Goal: Transaction & Acquisition: Purchase product/service

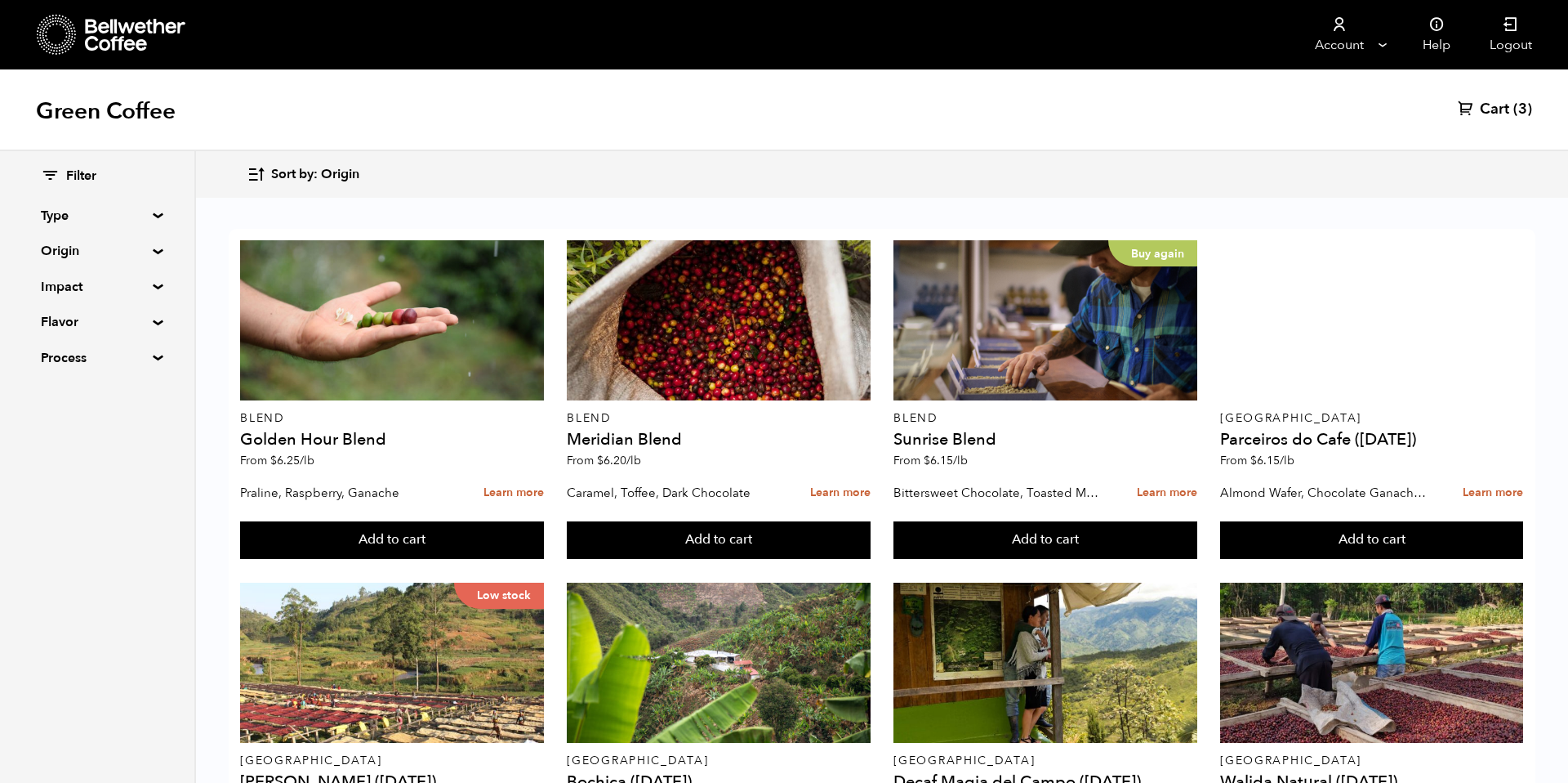
click at [1498, 113] on span "Cart" at bounding box center [1494, 109] width 29 height 20
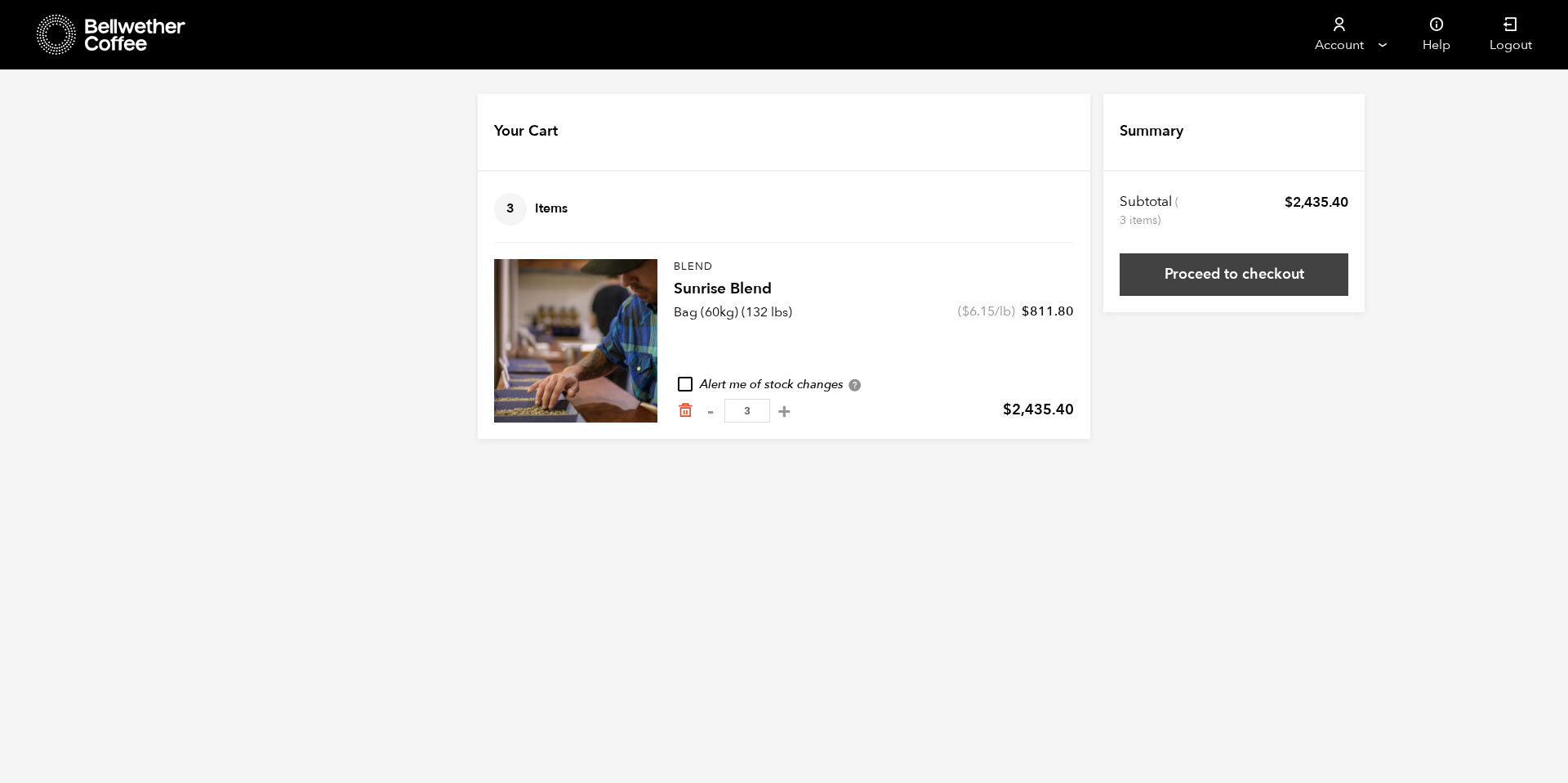
click at [1303, 268] on link "Proceed to checkout" at bounding box center [1234, 275] width 229 height 43
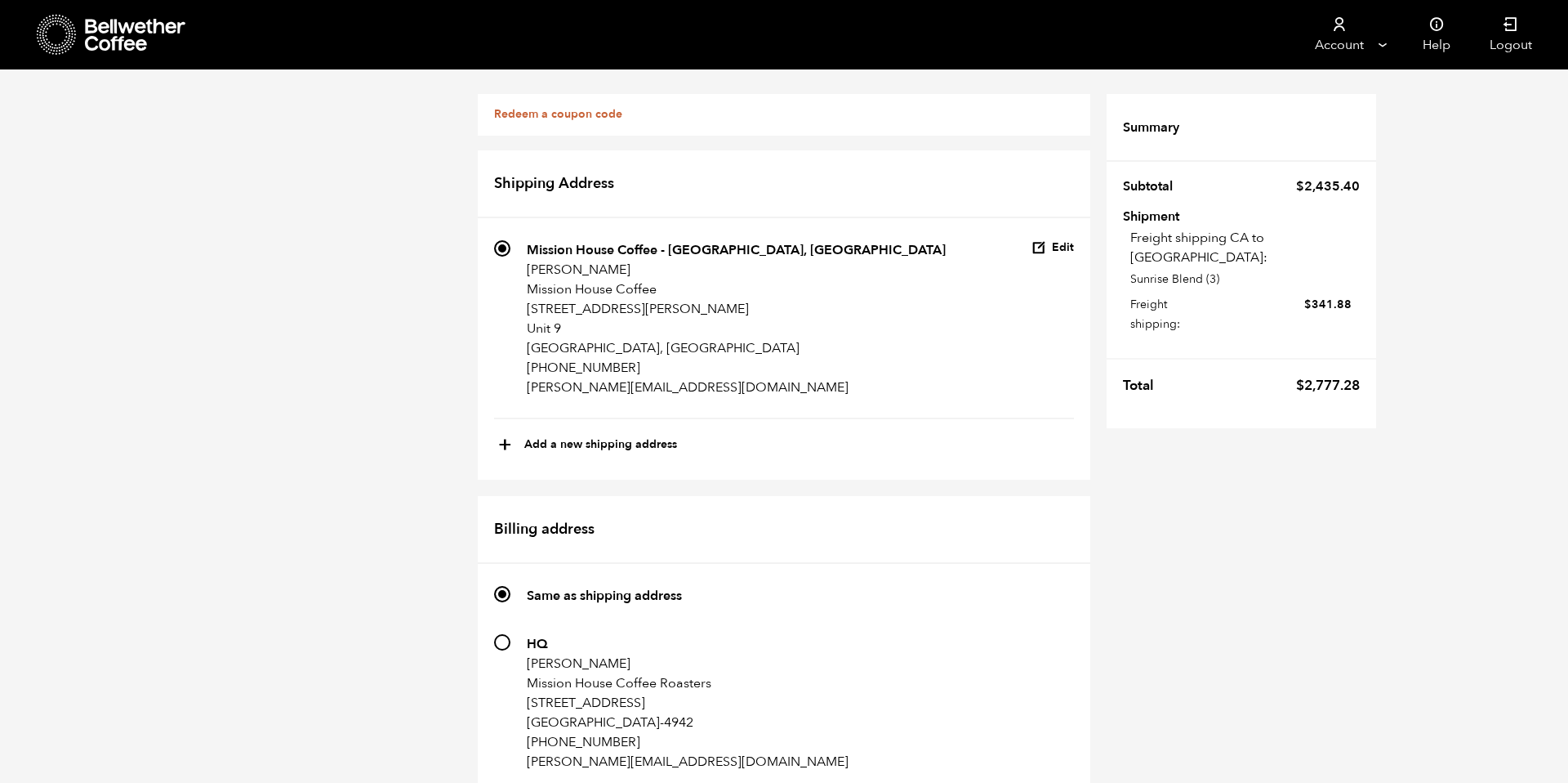
scroll to position [744, 0]
